Goal: Information Seeking & Learning: Learn about a topic

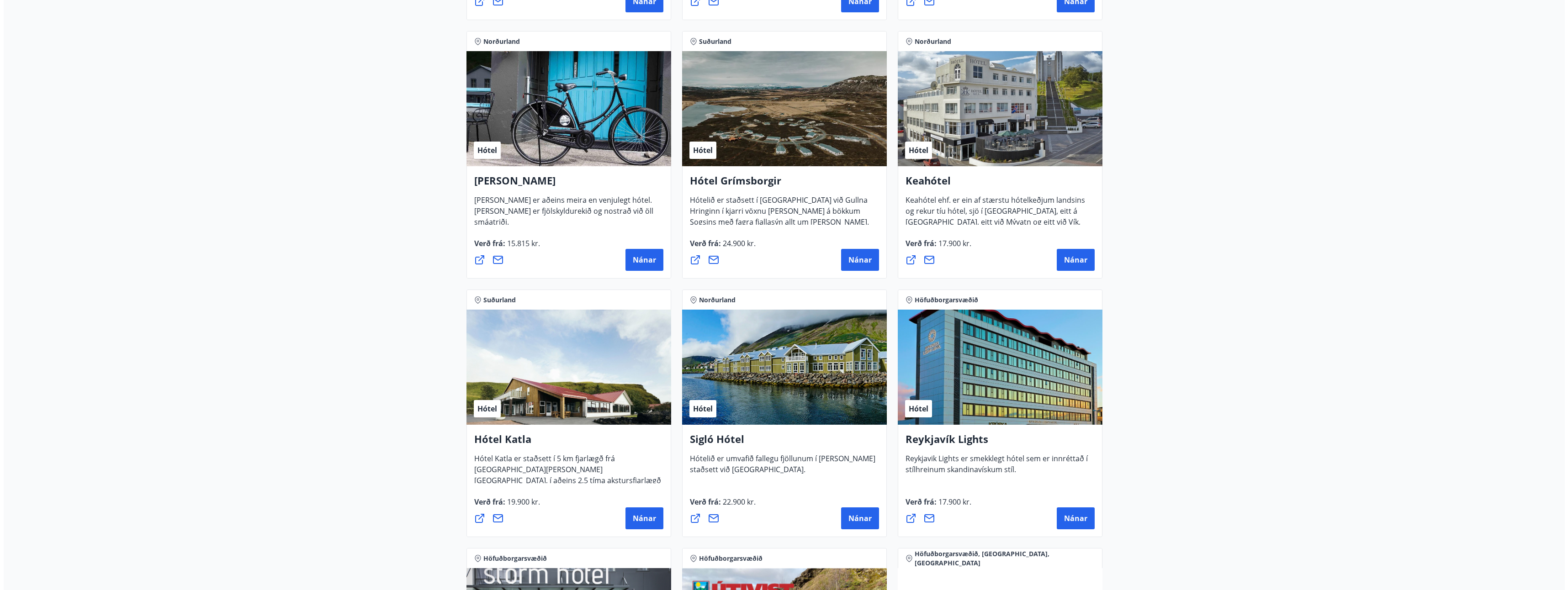
scroll to position [457, 0]
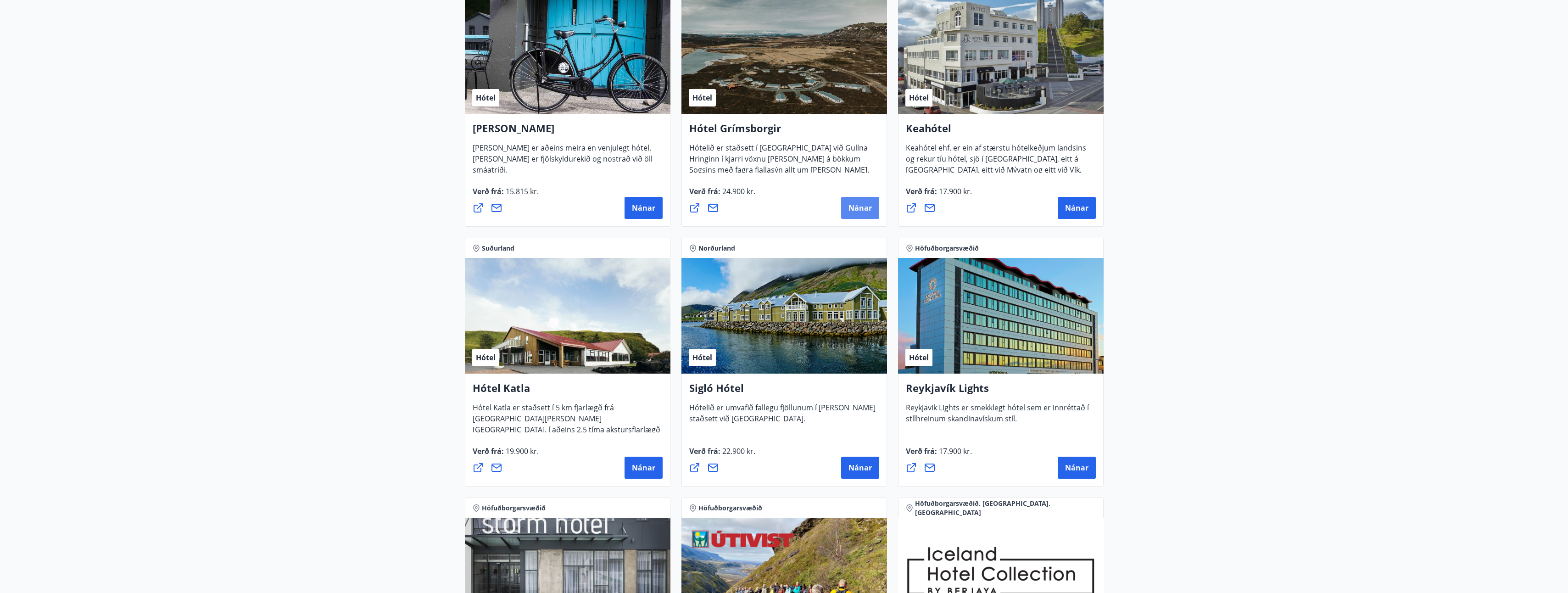
click at [853, 208] on span "Nánar" at bounding box center [860, 208] width 23 height 10
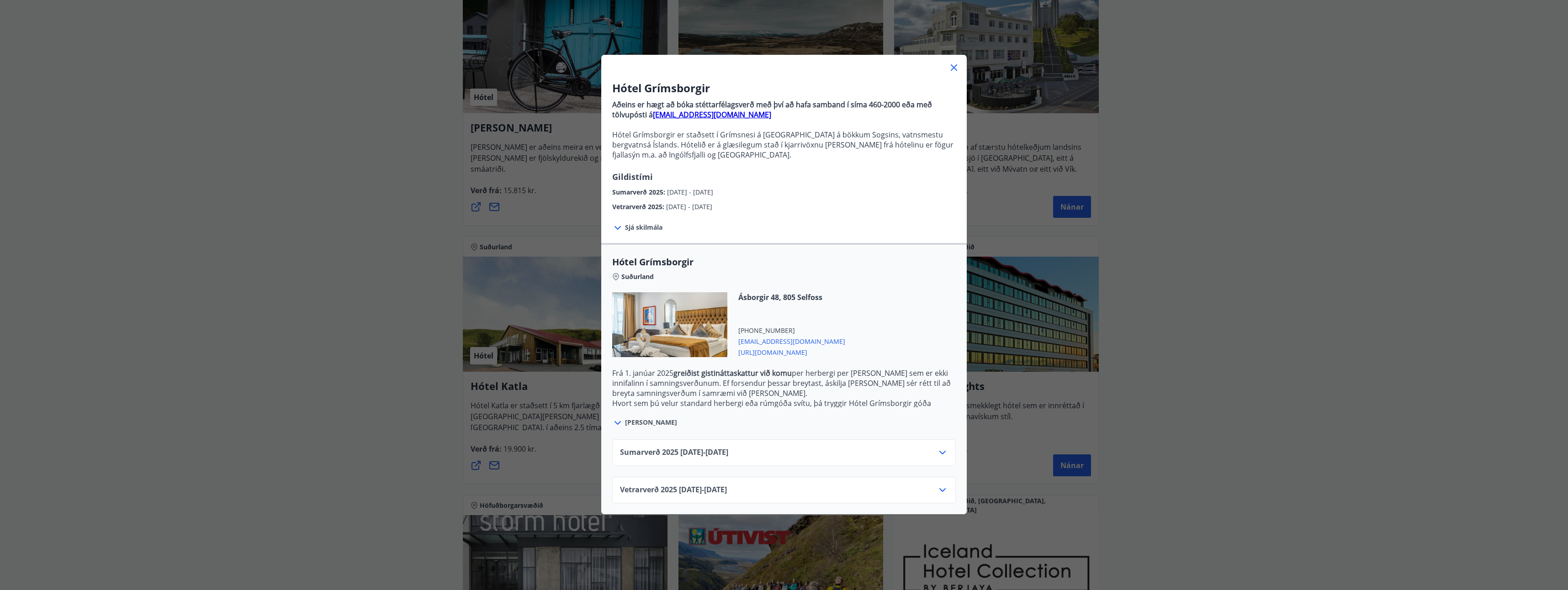
click at [642, 227] on span "Sjá skilmála" at bounding box center [644, 227] width 38 height 9
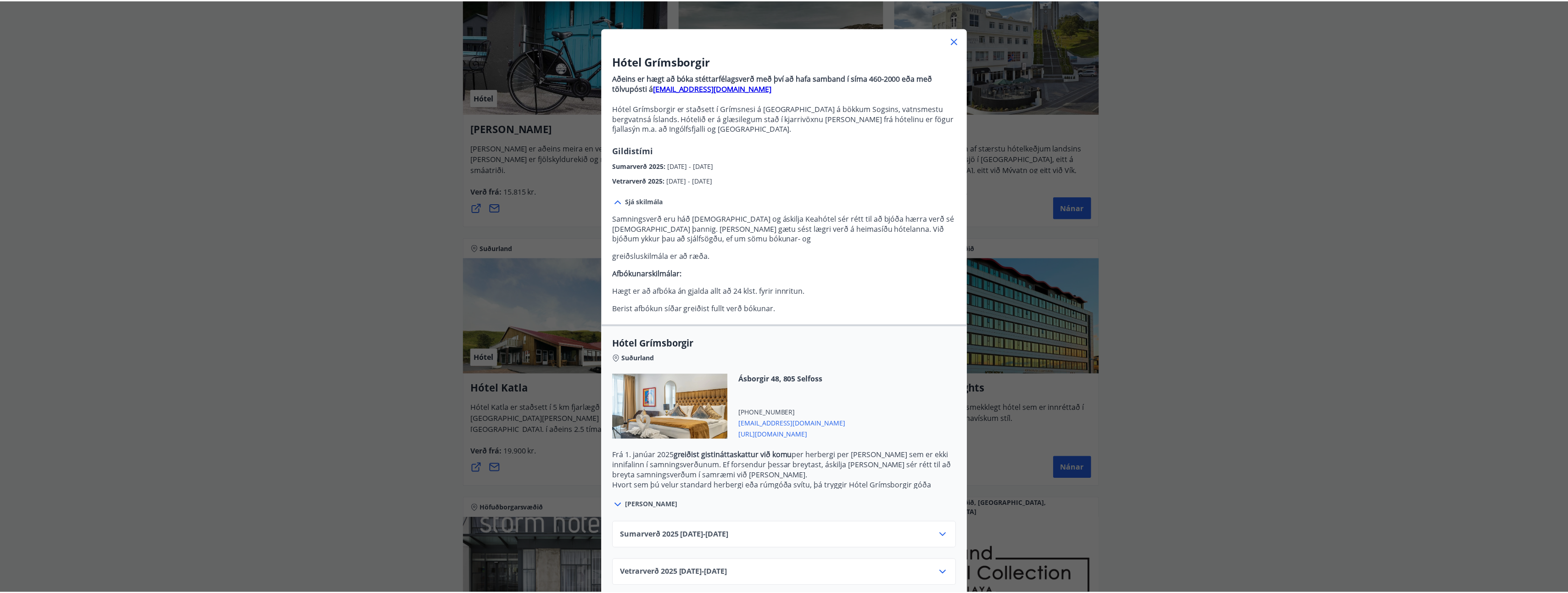
scroll to position [38, 0]
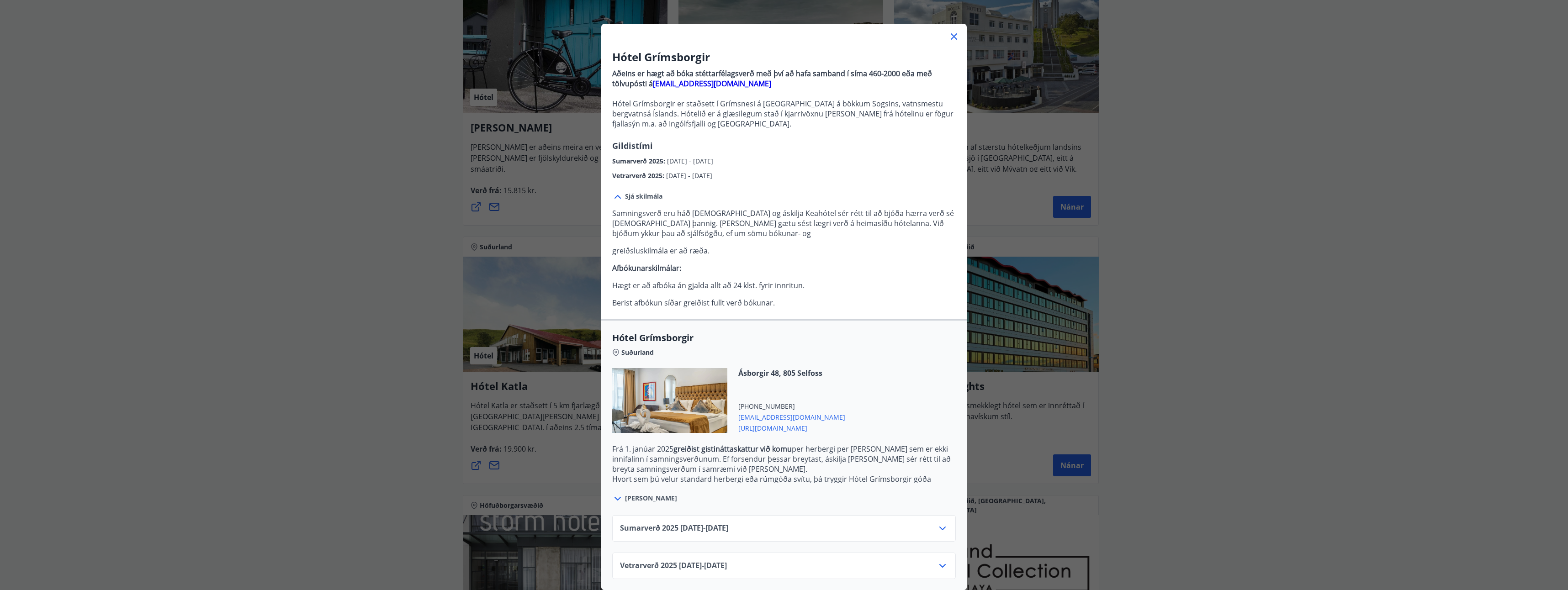
click at [950, 31] on icon at bounding box center [954, 36] width 11 height 11
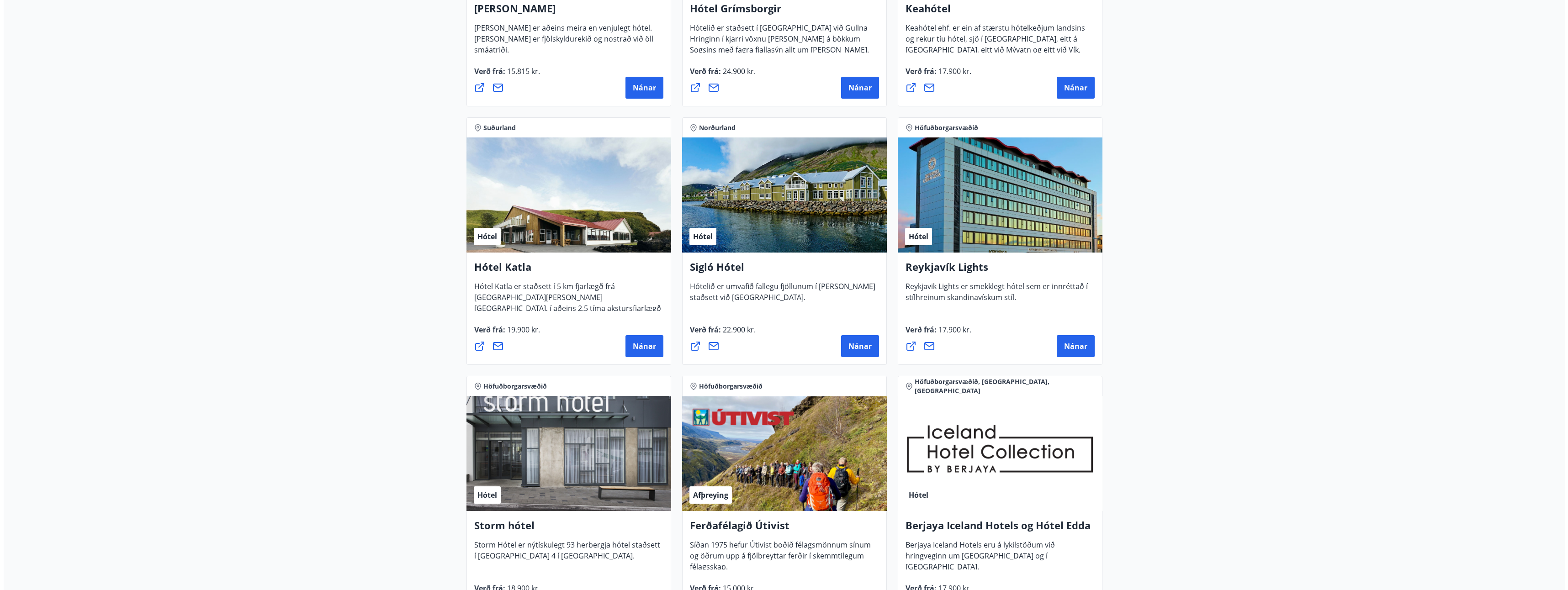
scroll to position [502, 0]
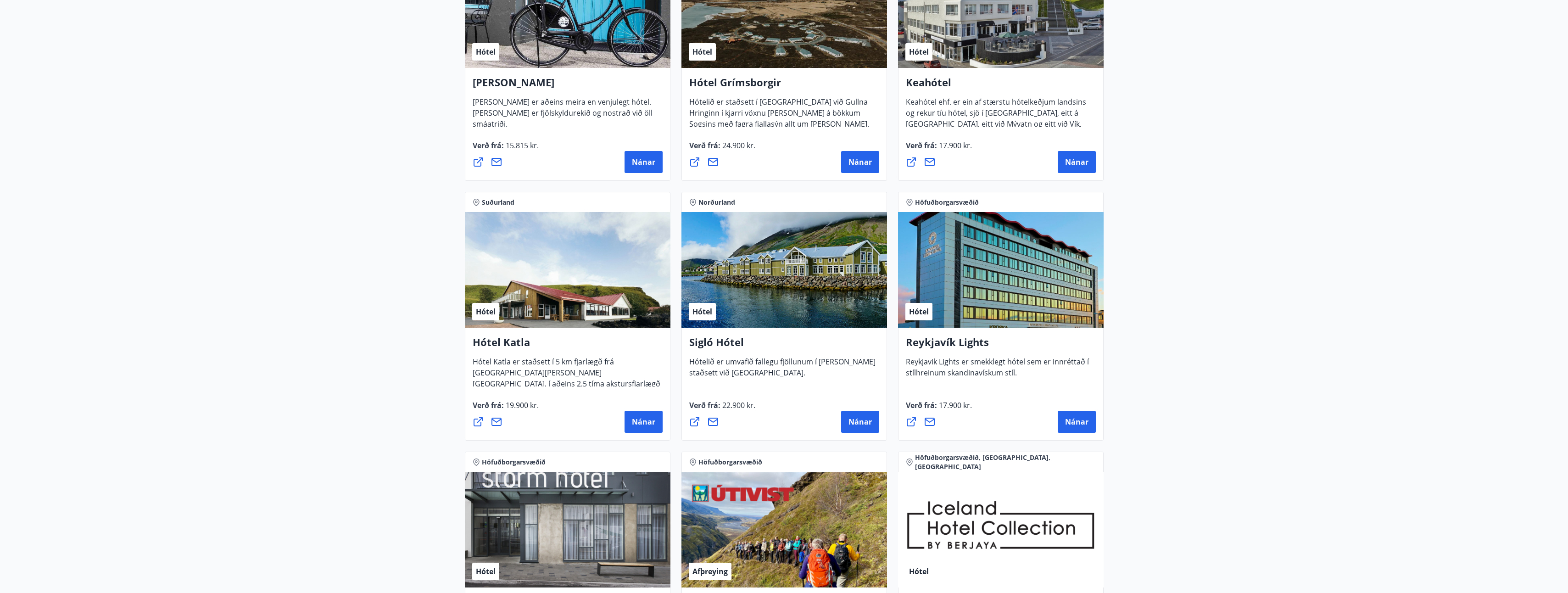
click at [586, 246] on div "Hótel" at bounding box center [567, 270] width 205 height 116
click at [634, 422] on span "Nánar" at bounding box center [644, 422] width 23 height 10
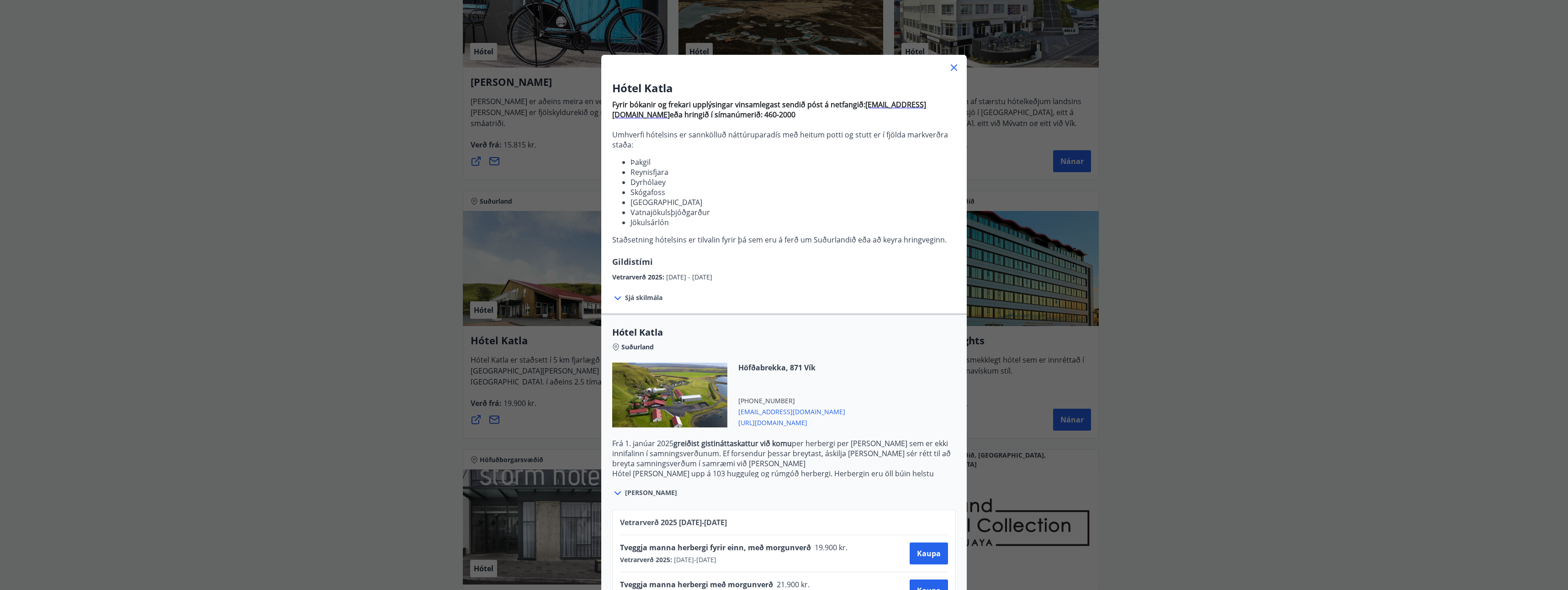
click at [629, 298] on span "Sjá skilmála" at bounding box center [644, 297] width 38 height 9
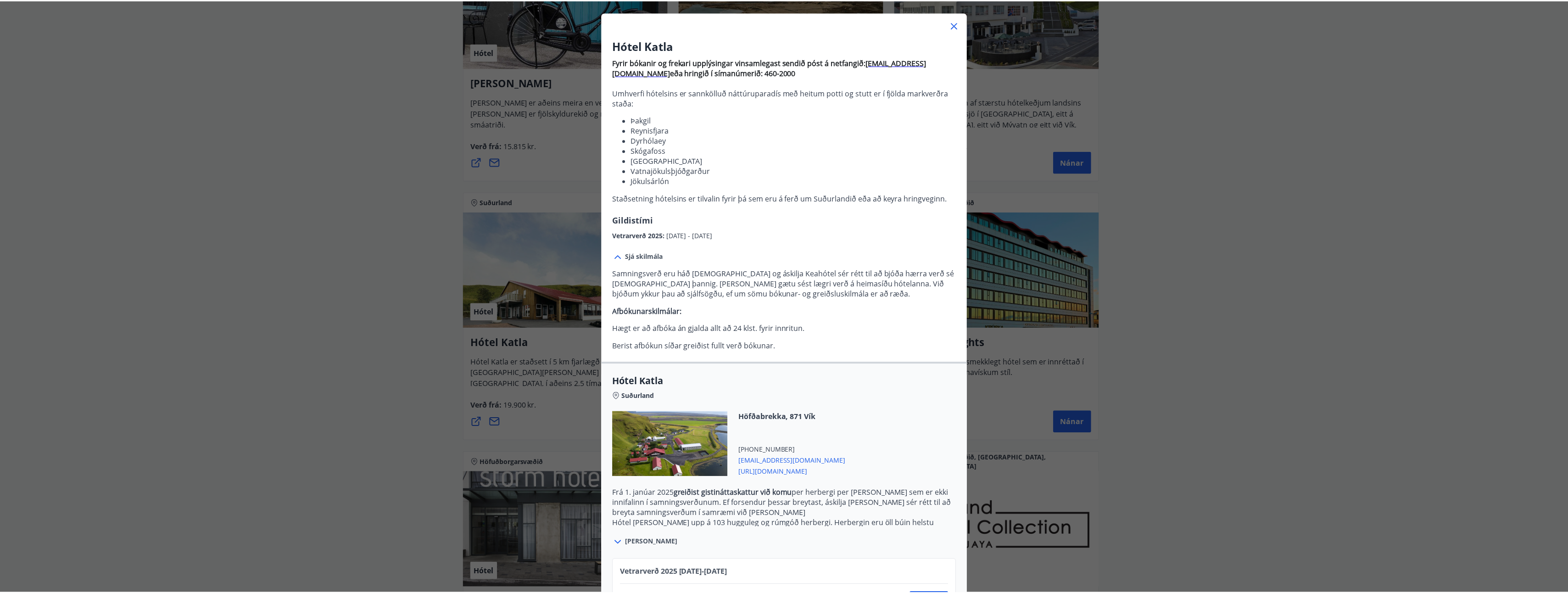
scroll to position [0, 0]
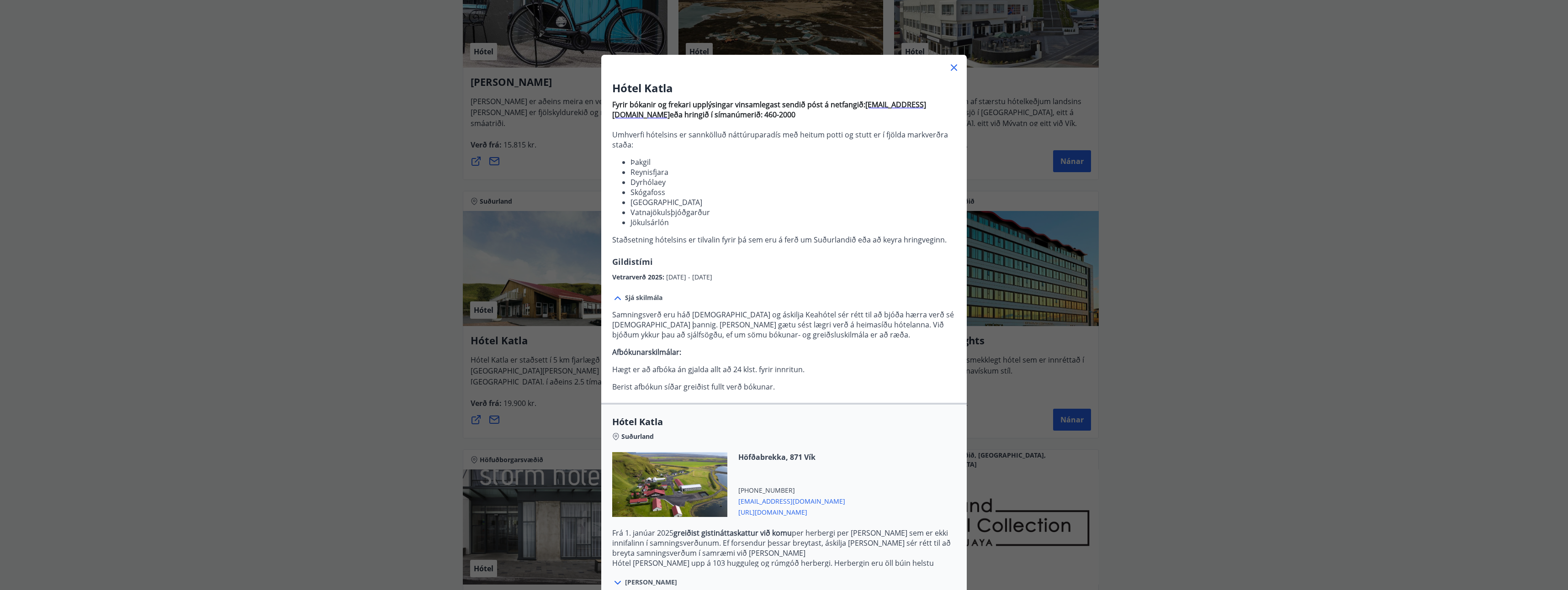
click at [951, 67] on icon at bounding box center [954, 68] width 7 height 7
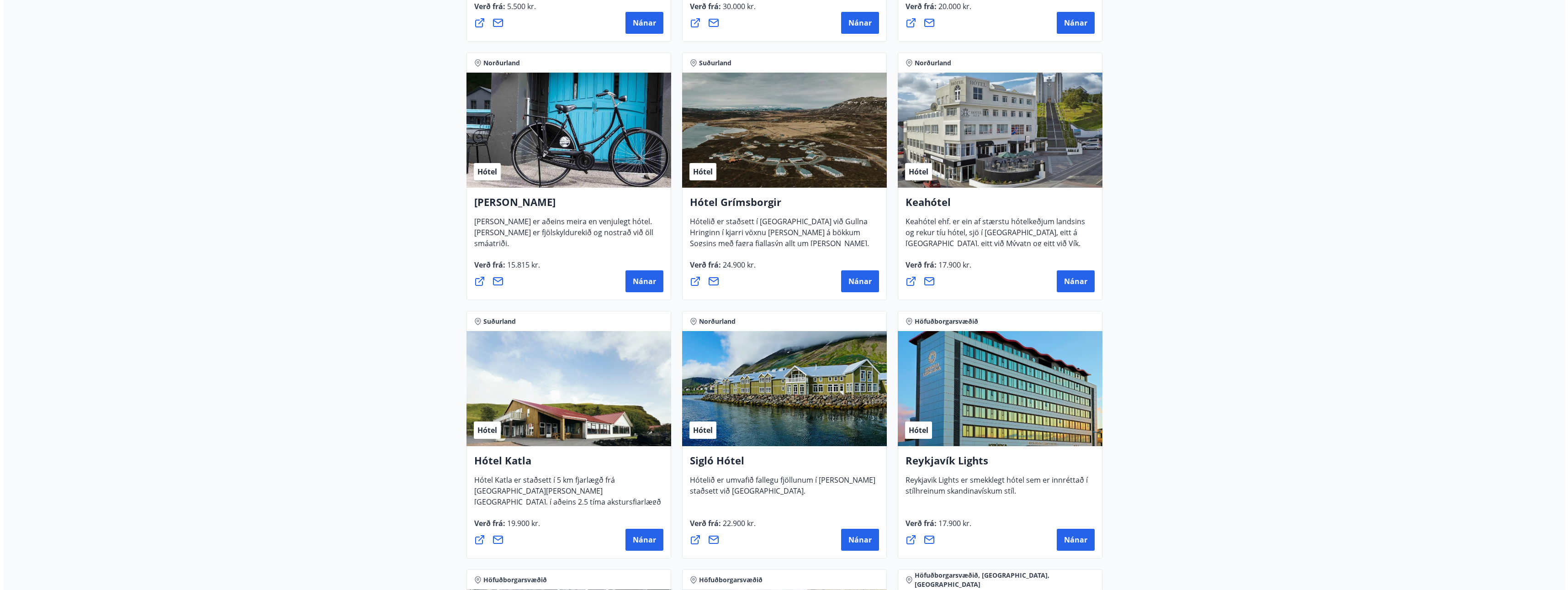
scroll to position [411, 0]
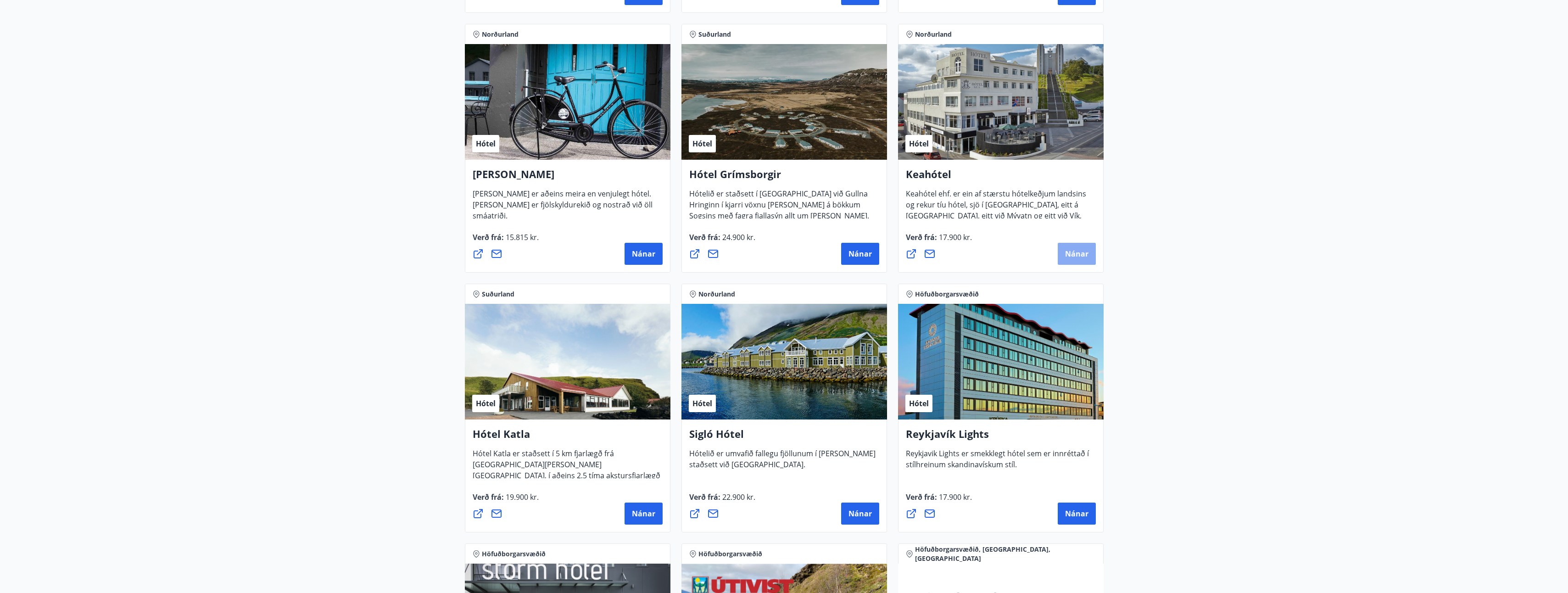
click at [1075, 249] on span "Nánar" at bounding box center [1077, 254] width 23 height 10
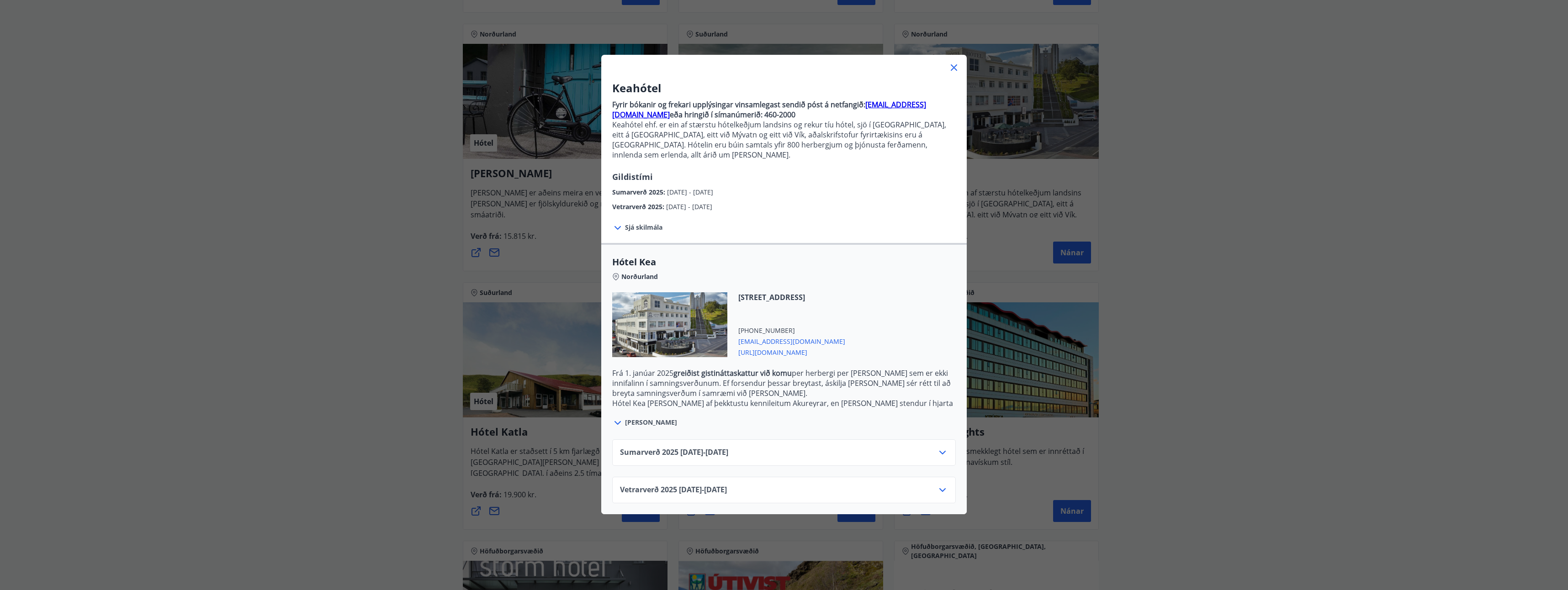
click at [646, 223] on span "Sjá skilmála" at bounding box center [644, 227] width 38 height 9
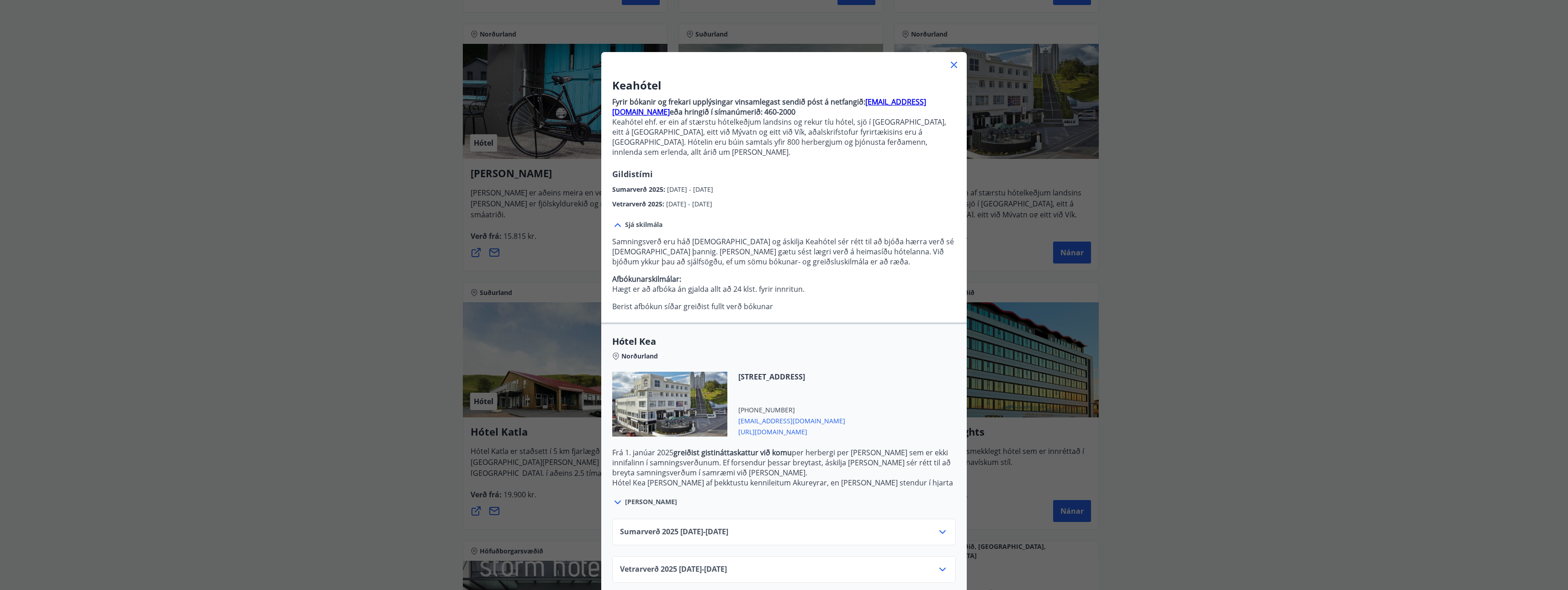
scroll to position [3, 0]
click at [939, 526] on icon at bounding box center [942, 532] width 11 height 11
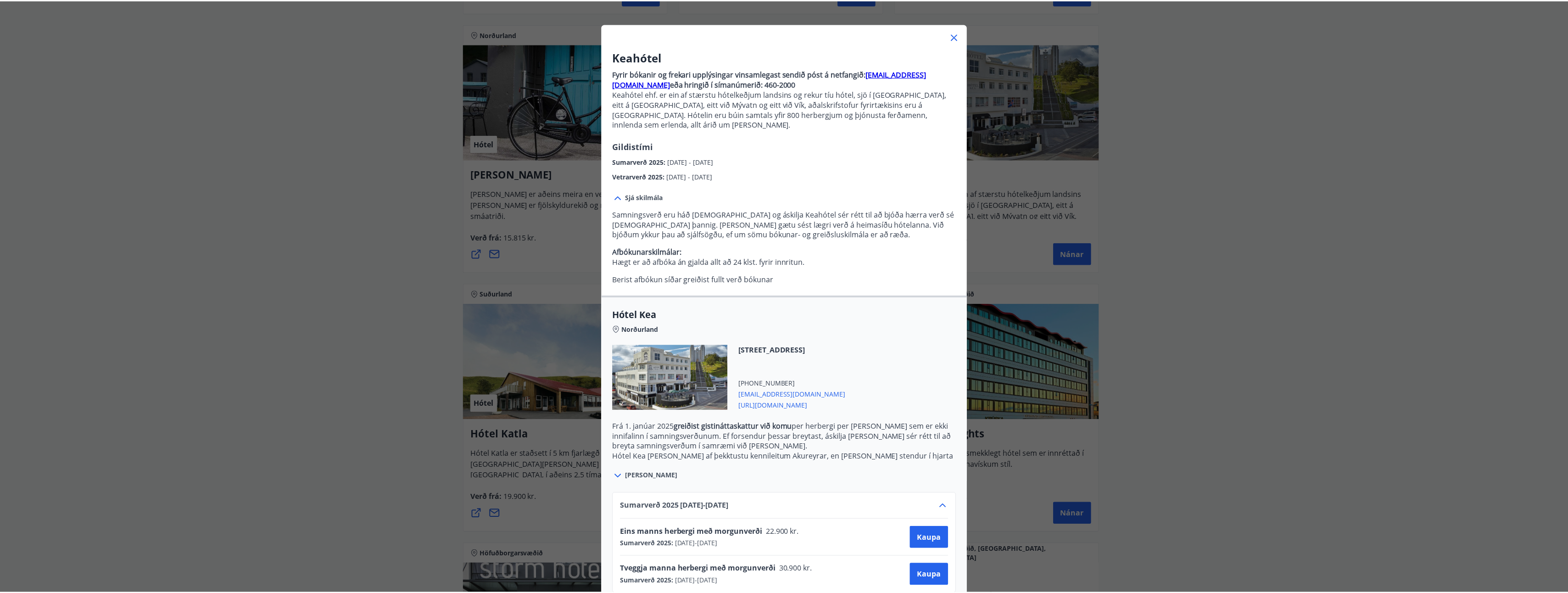
scroll to position [0, 0]
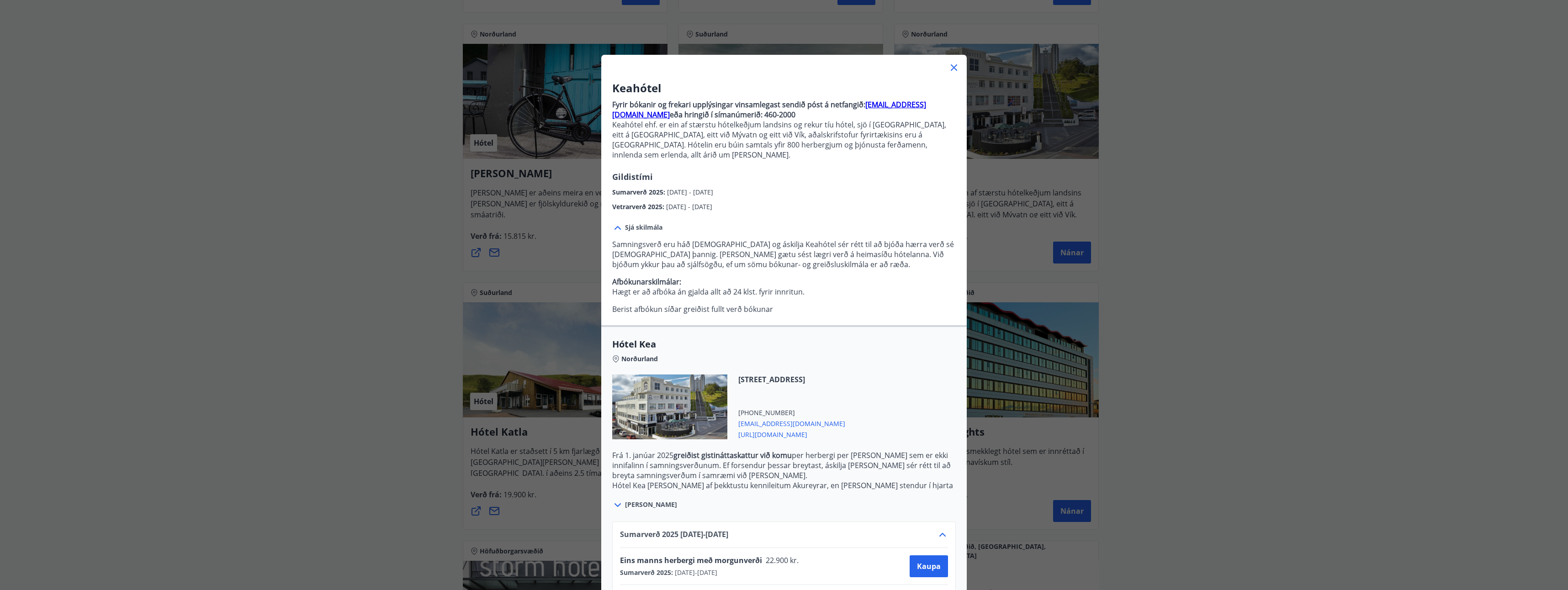
click at [948, 67] on icon at bounding box center [954, 68] width 11 height 11
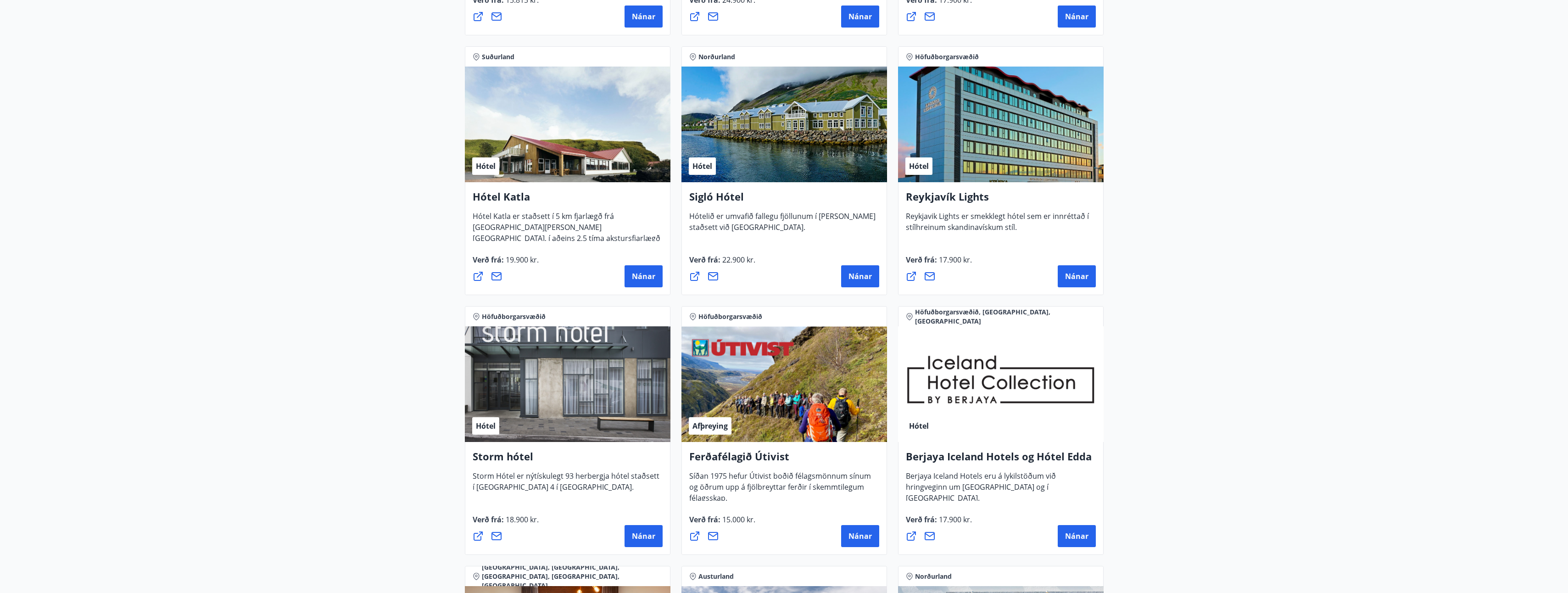
scroll to position [688, 0]
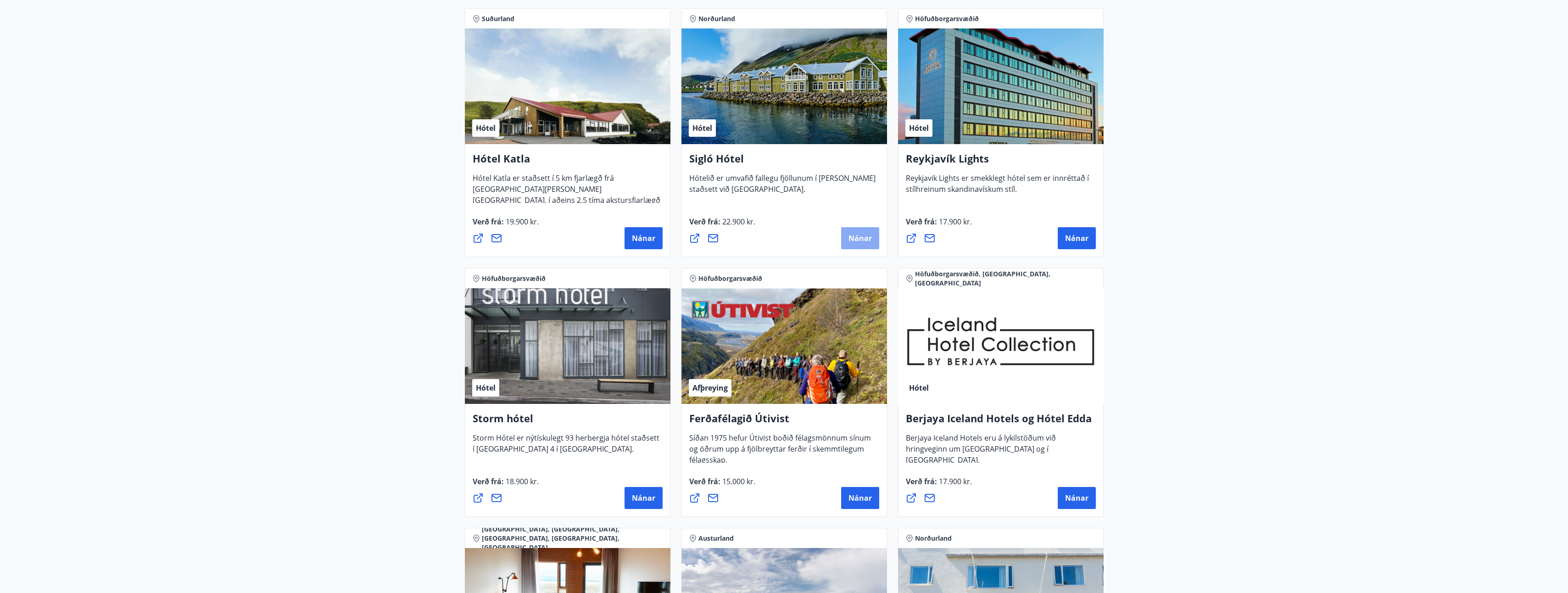
click at [856, 234] on span "Nánar" at bounding box center [860, 238] width 23 height 10
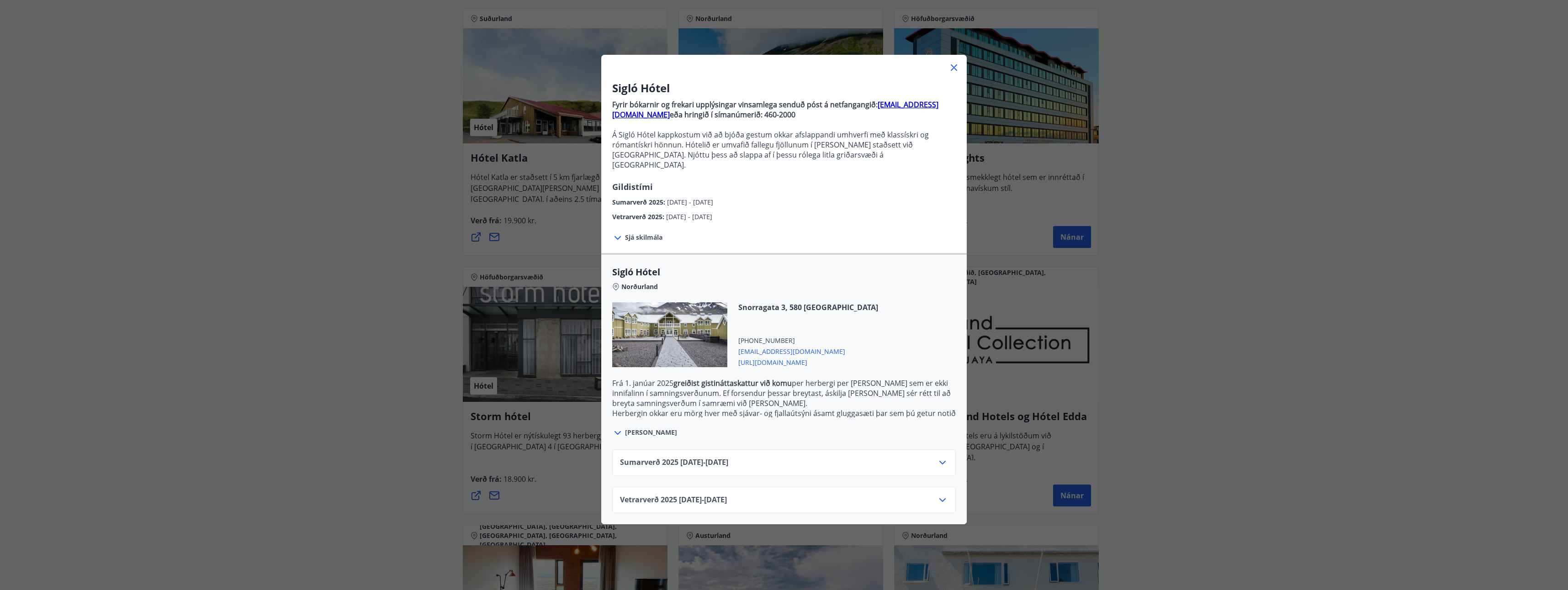
click at [942, 457] on icon at bounding box center [942, 462] width 11 height 11
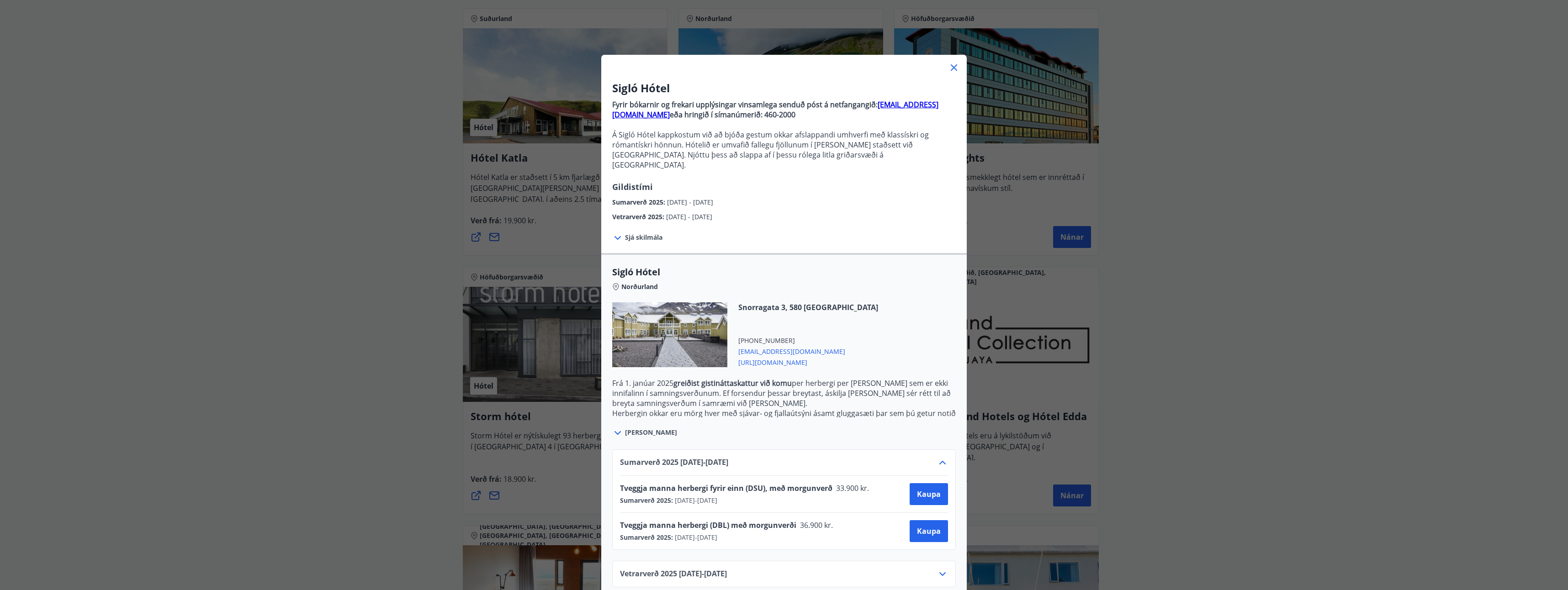
click at [951, 67] on icon at bounding box center [954, 68] width 7 height 7
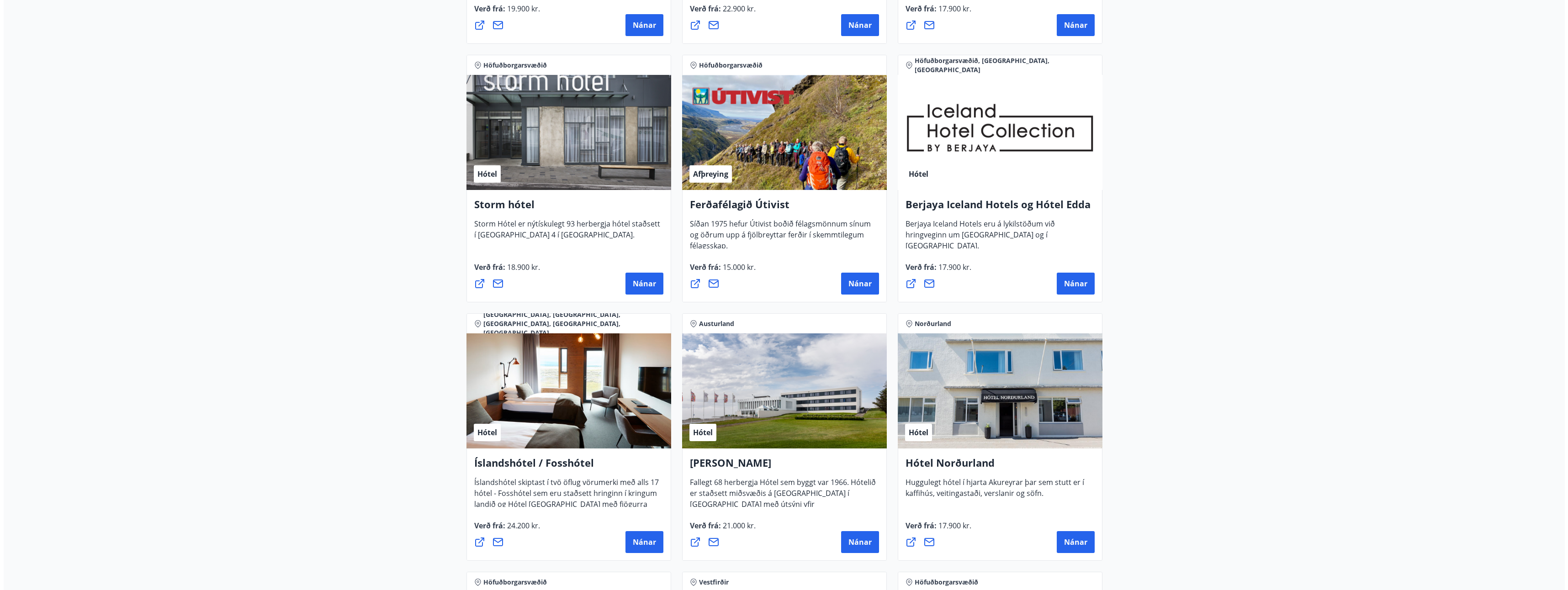
scroll to position [913, 0]
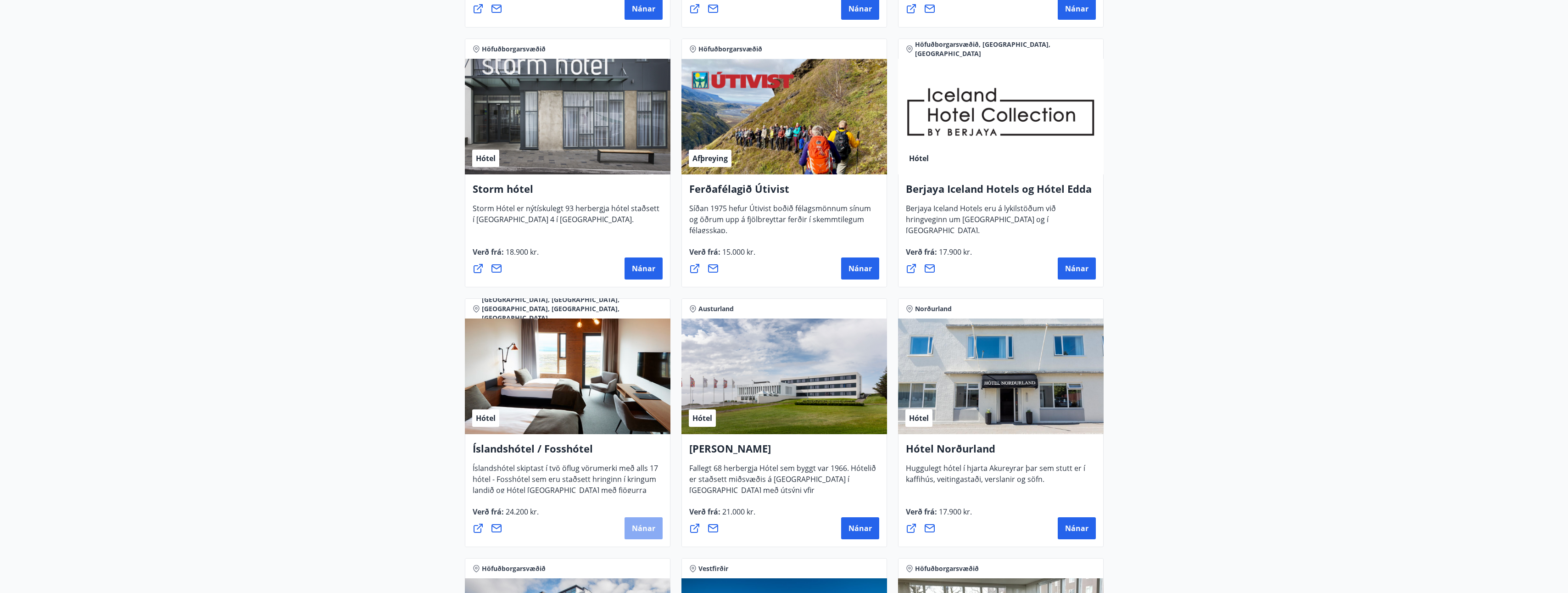
click at [639, 524] on span "Nánar" at bounding box center [644, 528] width 23 height 10
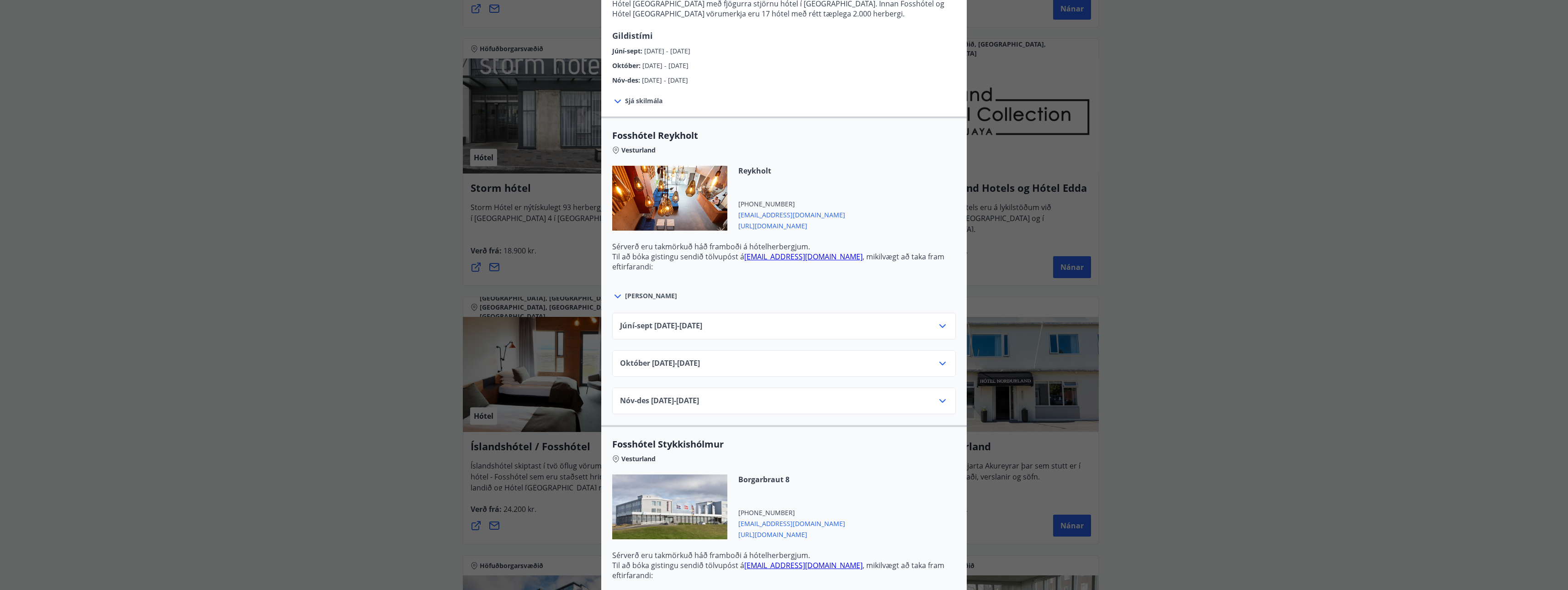
scroll to position [228, 0]
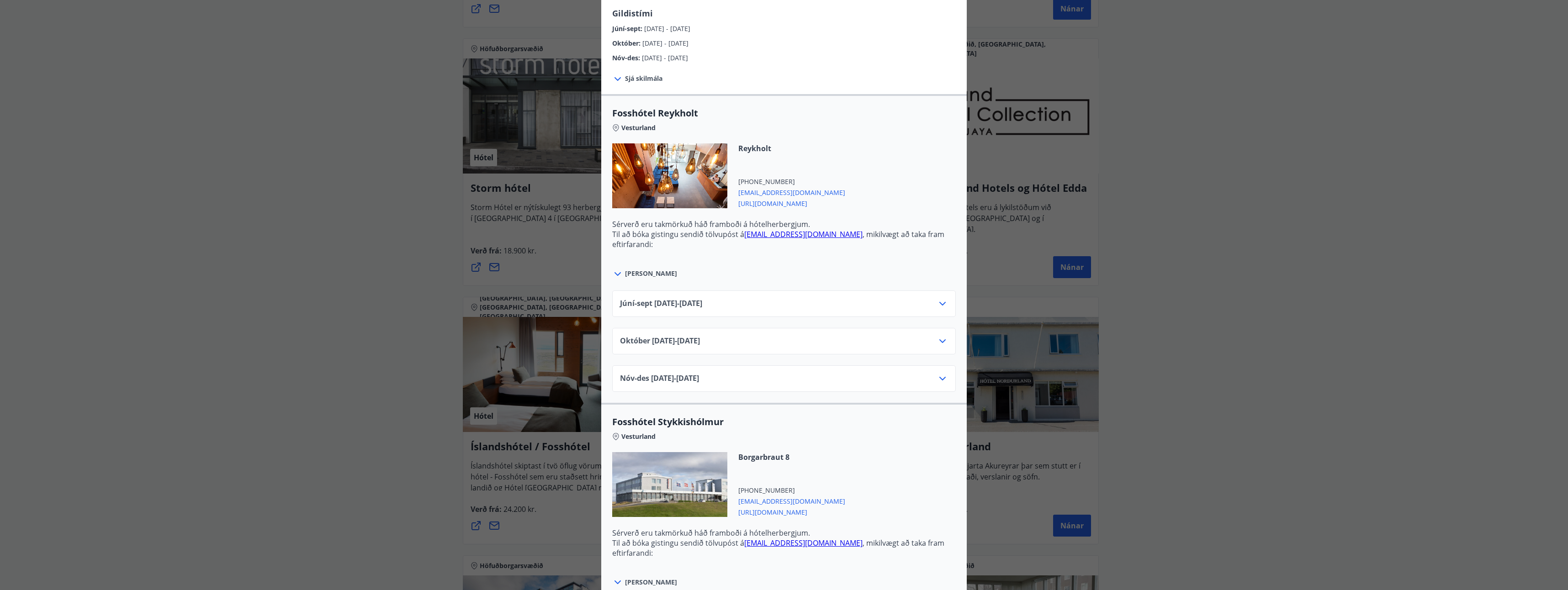
click at [937, 342] on icon at bounding box center [942, 341] width 11 height 11
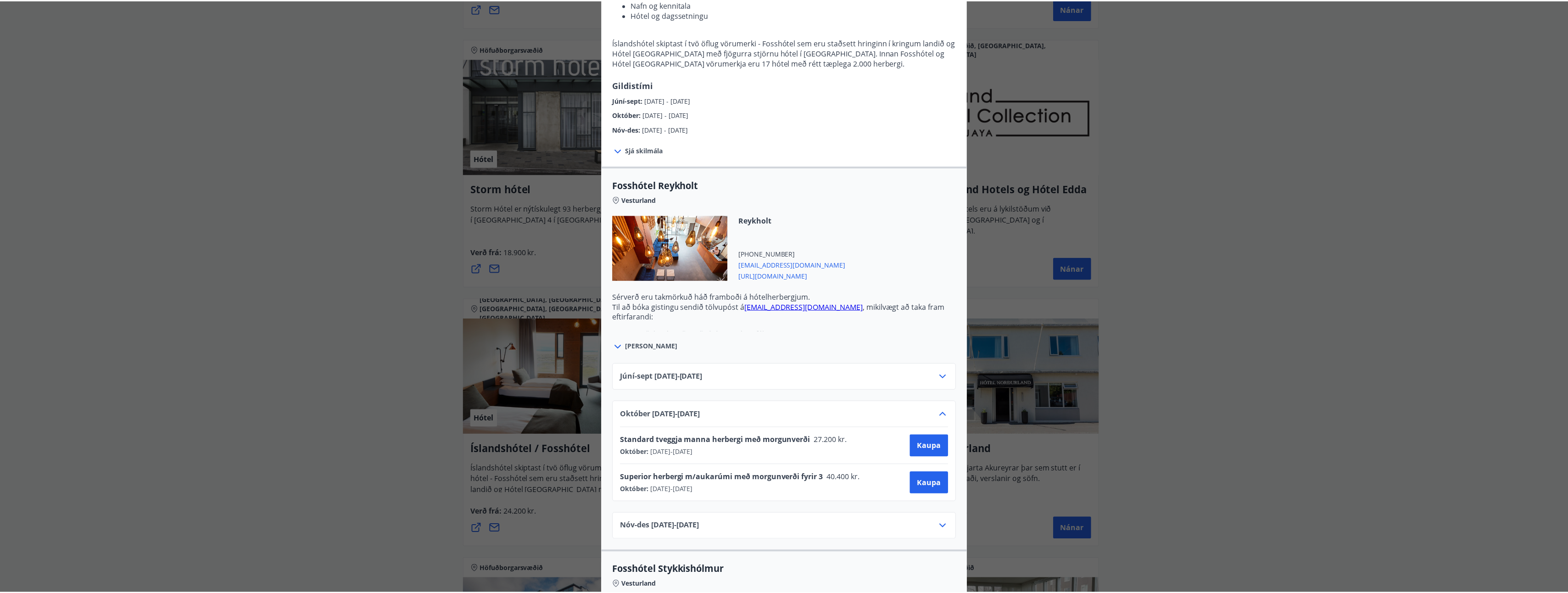
scroll to position [0, 0]
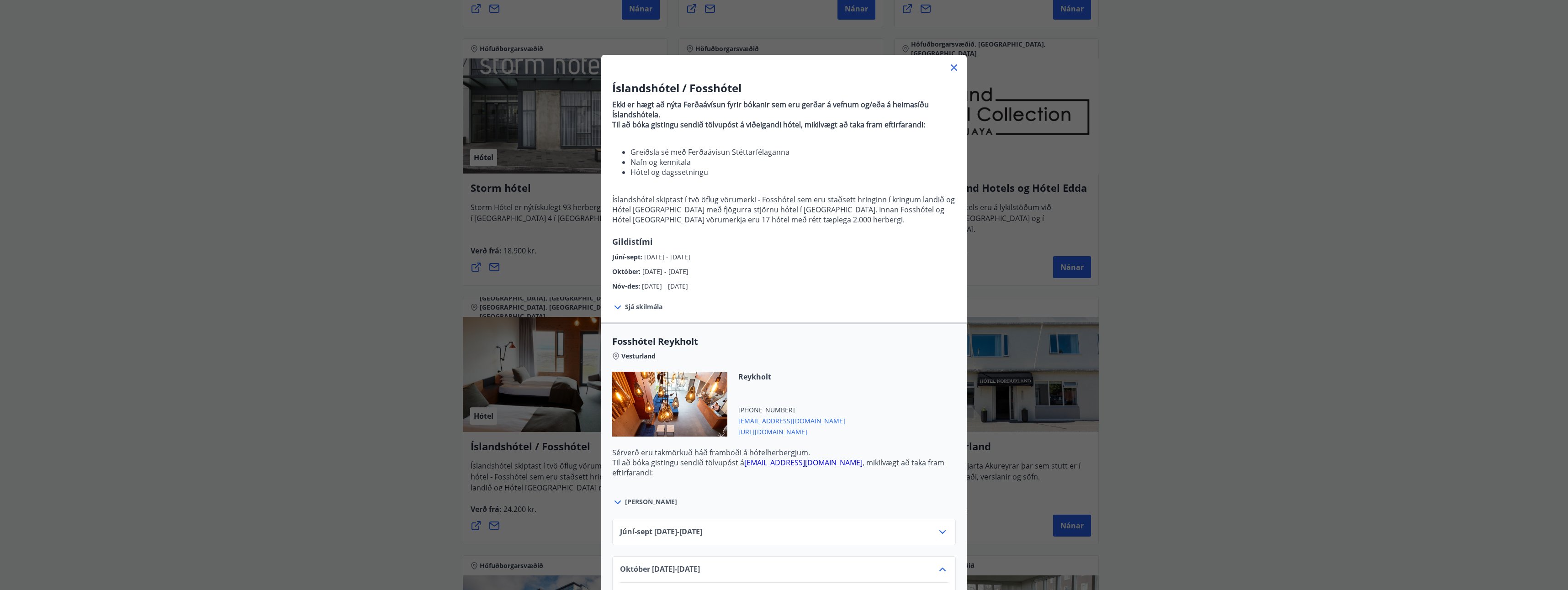
click at [953, 69] on icon at bounding box center [954, 68] width 11 height 11
